Goal: Check status: Check status

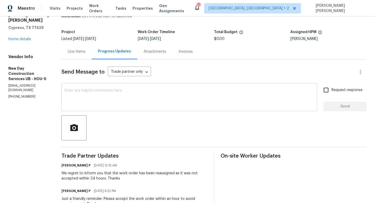
scroll to position [17, 0]
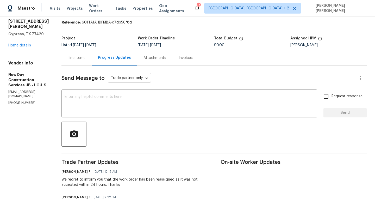
click at [83, 59] on div "Line Items" at bounding box center [77, 57] width 18 height 5
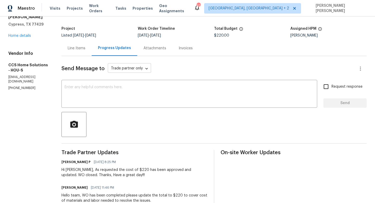
scroll to position [8, 0]
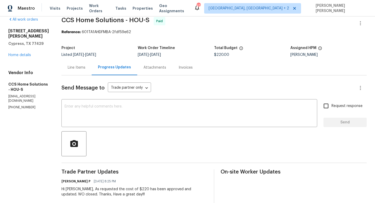
click at [83, 68] on div "Line Items" at bounding box center [77, 67] width 18 height 5
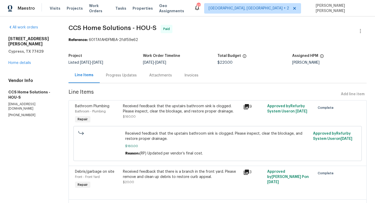
click at [247, 106] on icon at bounding box center [246, 106] width 5 height 5
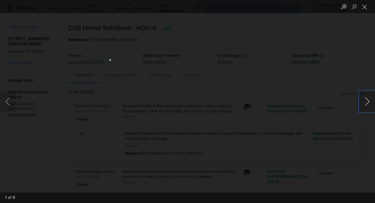
click at [363, 102] on button "Next image" at bounding box center [367, 101] width 16 height 21
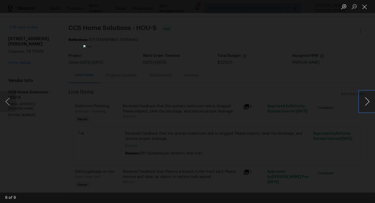
click at [363, 102] on button "Next image" at bounding box center [367, 101] width 16 height 21
click at [318, 67] on div "Lightbox" at bounding box center [187, 101] width 375 height 203
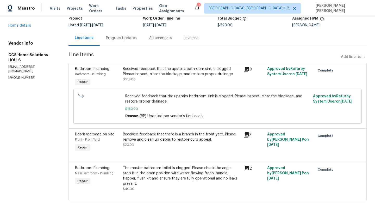
scroll to position [40, 0]
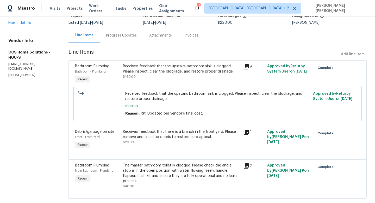
click at [246, 131] on icon at bounding box center [246, 131] width 5 height 5
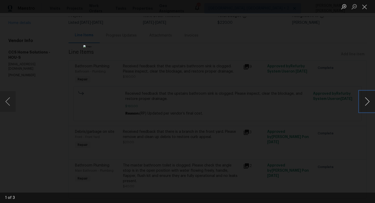
click at [364, 100] on button "Next image" at bounding box center [367, 101] width 16 height 21
click at [362, 101] on button "Next image" at bounding box center [367, 101] width 16 height 21
click at [358, 44] on div "Lightbox" at bounding box center [187, 101] width 375 height 203
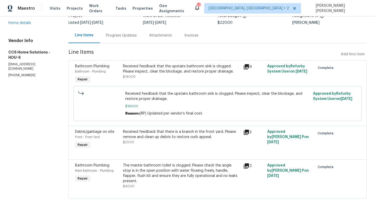
scroll to position [45, 0]
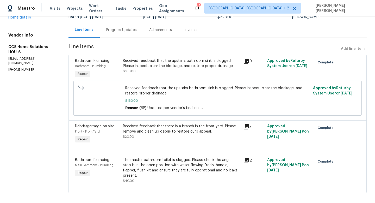
click at [246, 161] on icon at bounding box center [246, 160] width 6 height 6
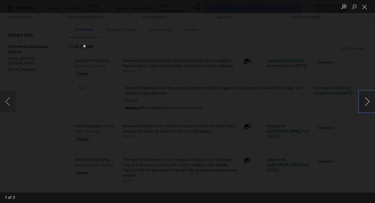
click at [366, 101] on button "Next image" at bounding box center [367, 101] width 16 height 21
click at [353, 77] on div "Lightbox" at bounding box center [187, 101] width 375 height 203
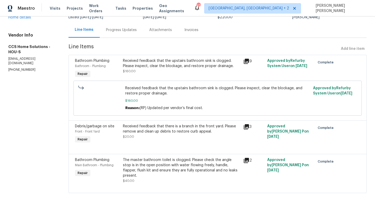
scroll to position [0, 0]
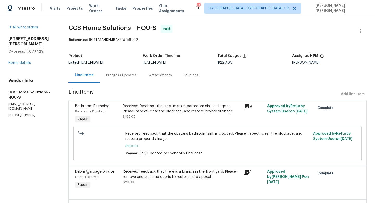
click at [119, 74] on div "Progress Updates" at bounding box center [121, 75] width 31 height 5
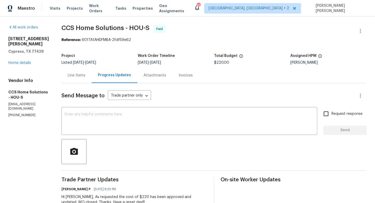
click at [80, 75] on div "Line Items" at bounding box center [77, 75] width 18 height 5
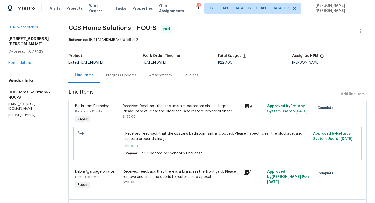
click at [118, 78] on div "Progress Updates" at bounding box center [121, 74] width 43 height 15
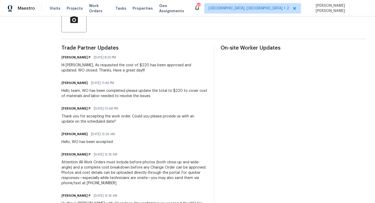
scroll to position [131, 0]
